Goal: Information Seeking & Learning: Learn about a topic

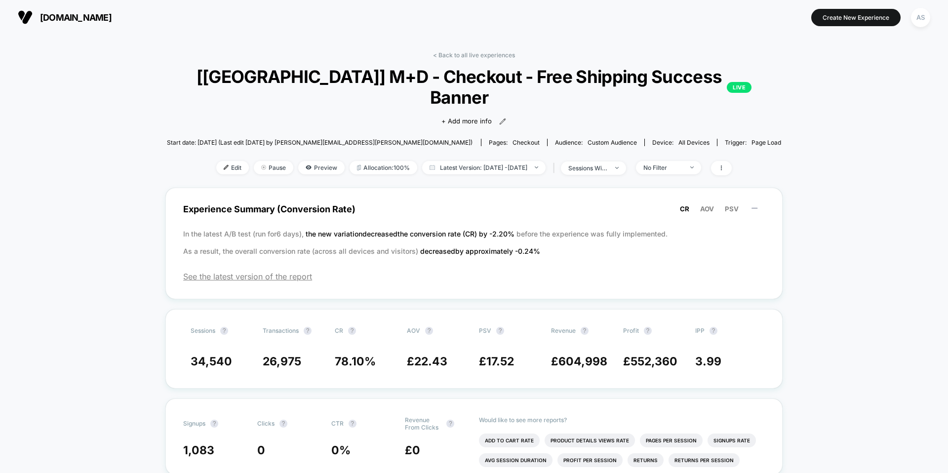
click at [475, 60] on div "< Back to all live experiences [[GEOGRAPHIC_DATA]] M+D - Checkout - Free Shippi…" at bounding box center [473, 119] width 617 height 136
click at [472, 52] on link "< Back to all live experiences" at bounding box center [474, 54] width 82 height 7
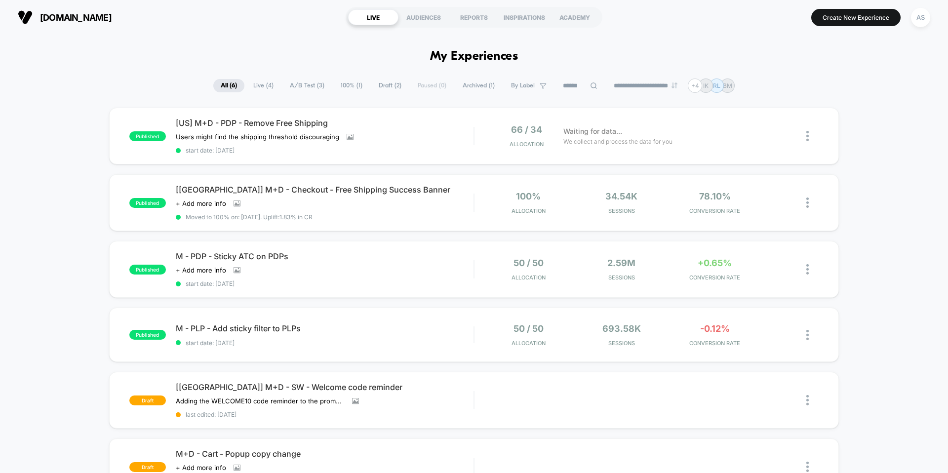
click at [257, 84] on span "Live ( 4 )" at bounding box center [263, 85] width 35 height 13
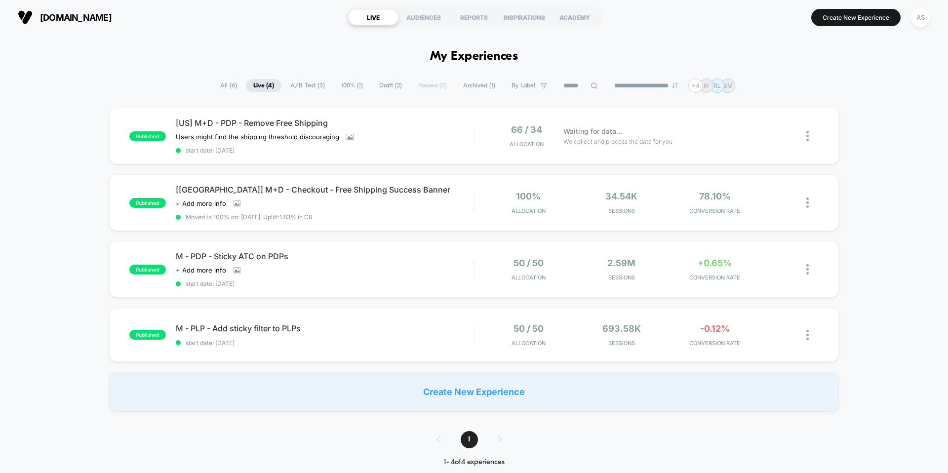
click at [315, 87] on span "A/B Test ( 3 )" at bounding box center [307, 85] width 49 height 13
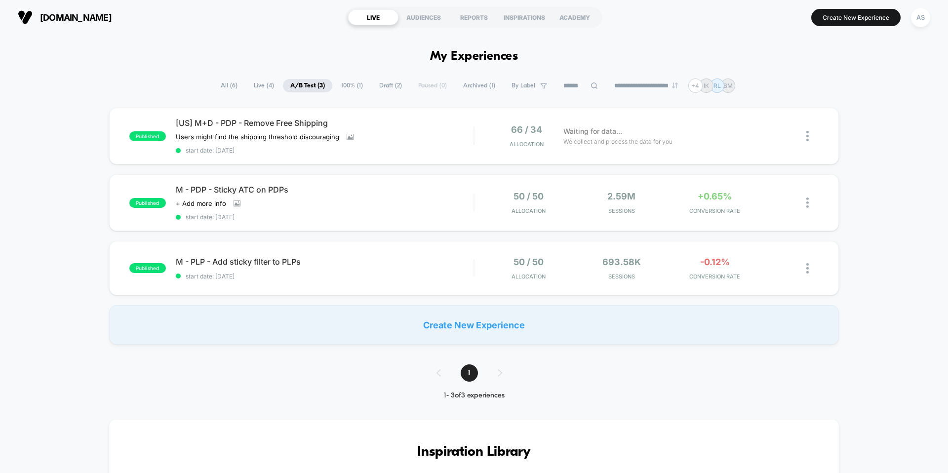
click at [260, 89] on span "Live ( 4 )" at bounding box center [263, 85] width 35 height 13
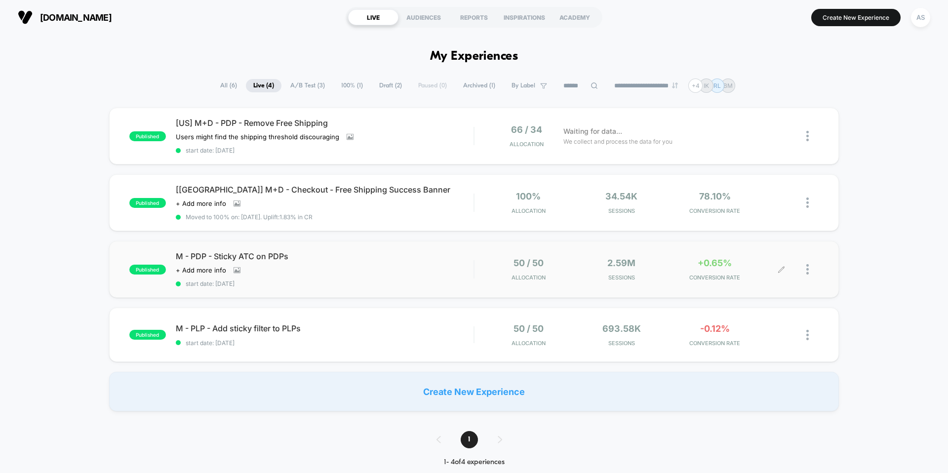
click at [729, 277] on span "CONVERSION RATE" at bounding box center [714, 277] width 88 height 7
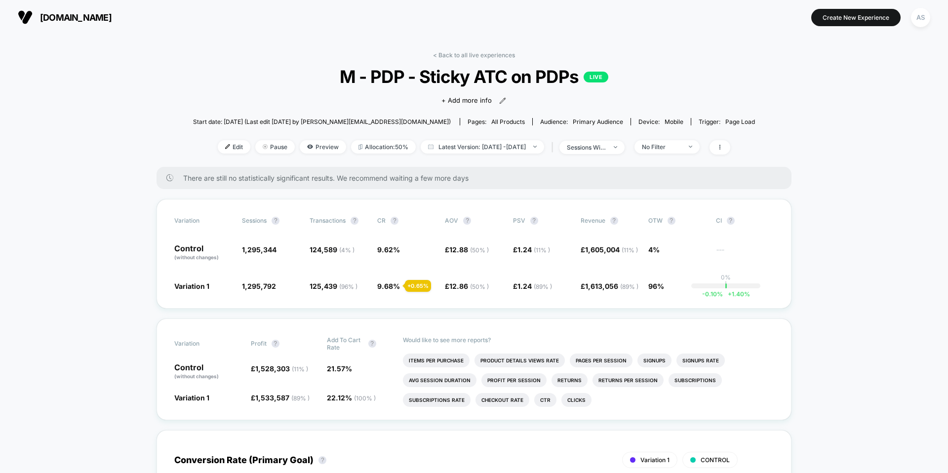
click at [321, 184] on div "There are still no statistically significant results. We recommend waiting a fe…" at bounding box center [473, 178] width 634 height 22
